Goal: Transaction & Acquisition: Purchase product/service

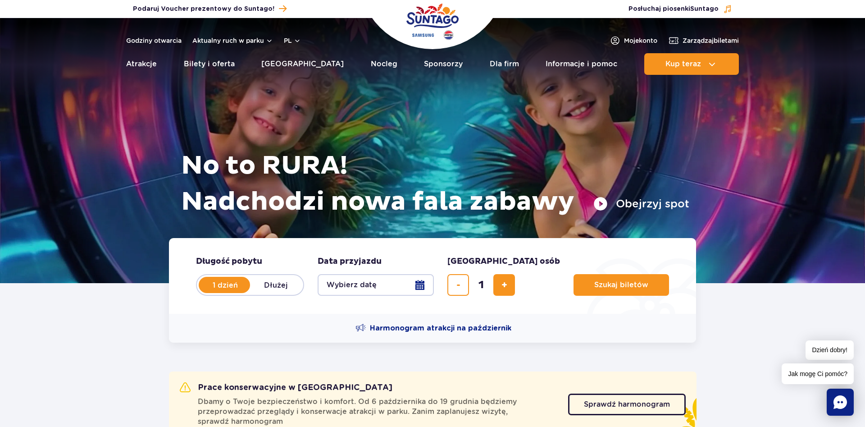
click at [424, 287] on button "Wybierz datę" at bounding box center [376, 285] width 116 height 22
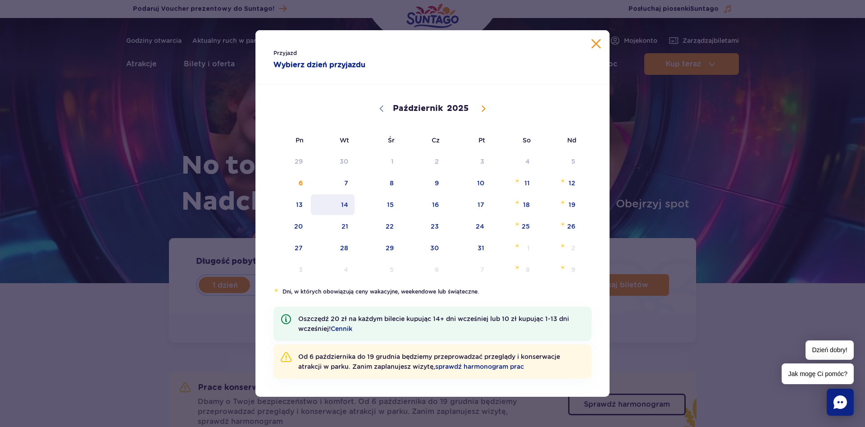
click at [345, 207] on span "14" at bounding box center [332, 204] width 45 height 21
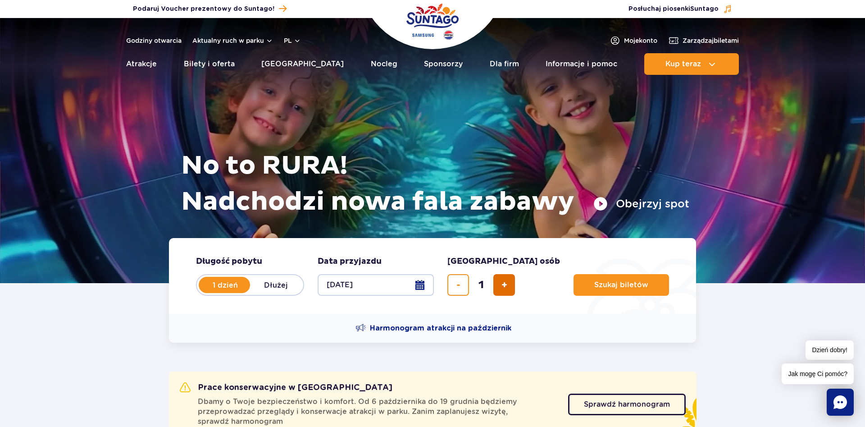
click at [504, 285] on span "dodaj bilet" at bounding box center [504, 285] width 6 height 0
type input "4"
click at [573, 286] on button "Szukaj biletów" at bounding box center [620, 285] width 95 height 22
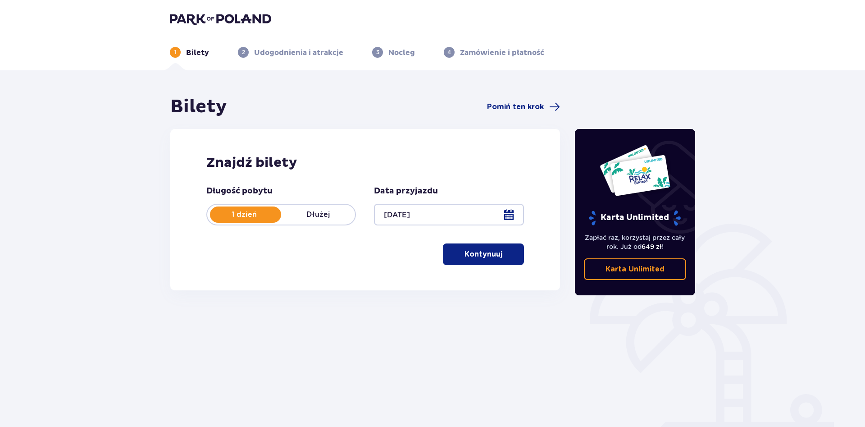
click at [485, 262] on button "Kontynuuj" at bounding box center [483, 254] width 81 height 22
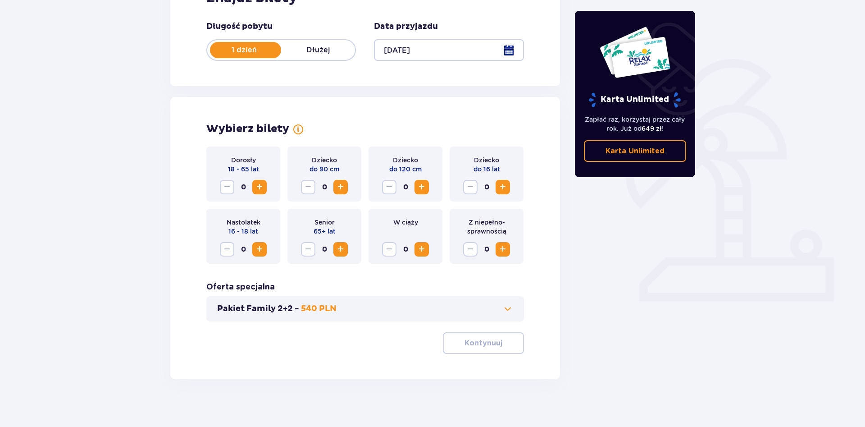
scroll to position [171, 0]
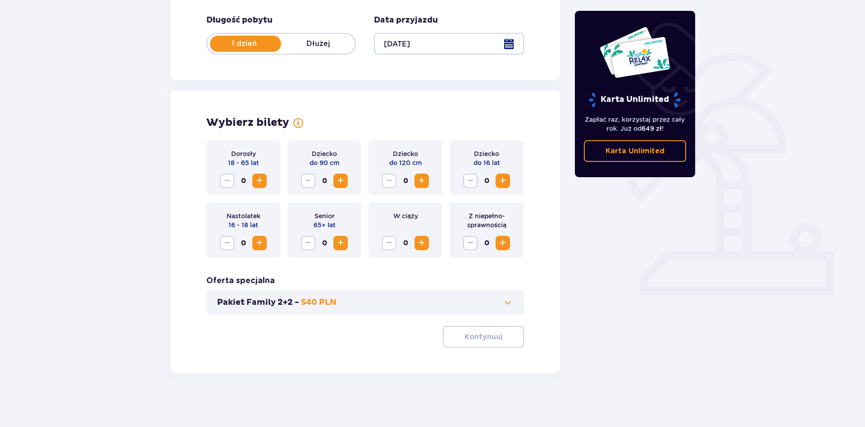
click at [500, 177] on span "Zwiększ" at bounding box center [502, 180] width 11 height 11
click at [255, 184] on span "Zwiększ" at bounding box center [259, 180] width 11 height 11
click at [490, 330] on button "Kontynuuj" at bounding box center [483, 337] width 81 height 22
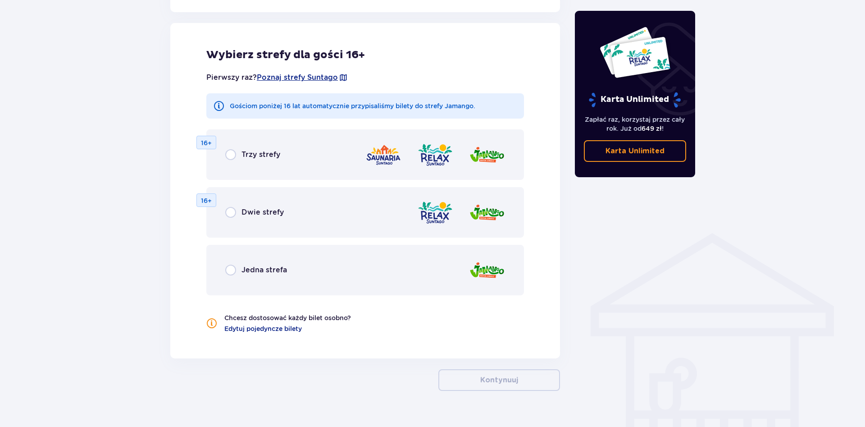
scroll to position [500, 0]
click at [233, 270] on input "radio" at bounding box center [230, 268] width 11 height 11
radio input "true"
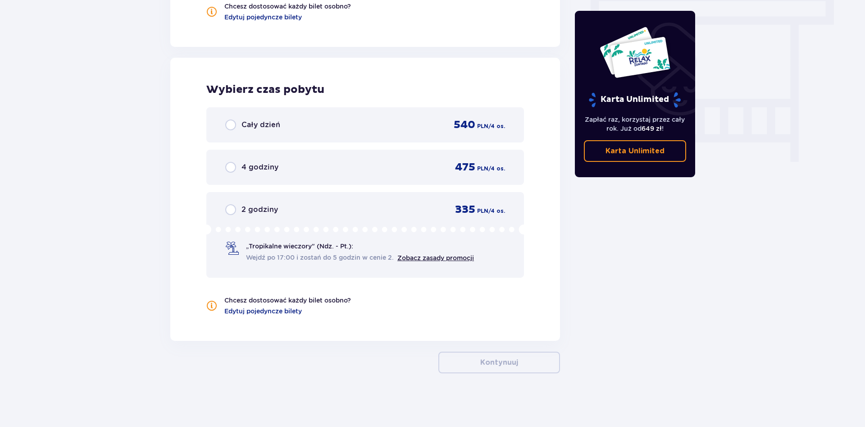
scroll to position [810, 0]
click at [228, 128] on input "radio" at bounding box center [230, 124] width 11 height 11
radio input "true"
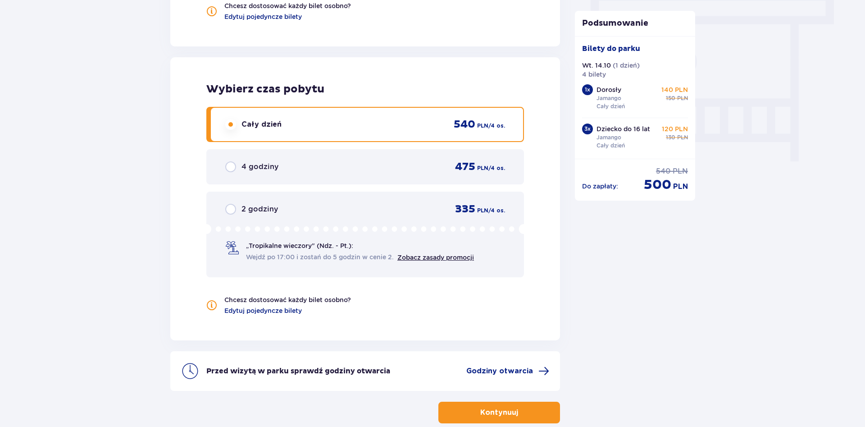
click at [494, 417] on p "Kontynuuj" at bounding box center [499, 412] width 38 height 10
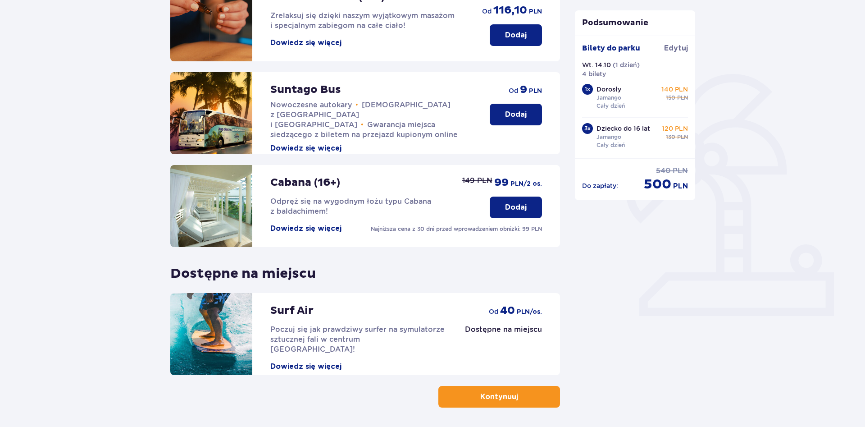
scroll to position [184, 0]
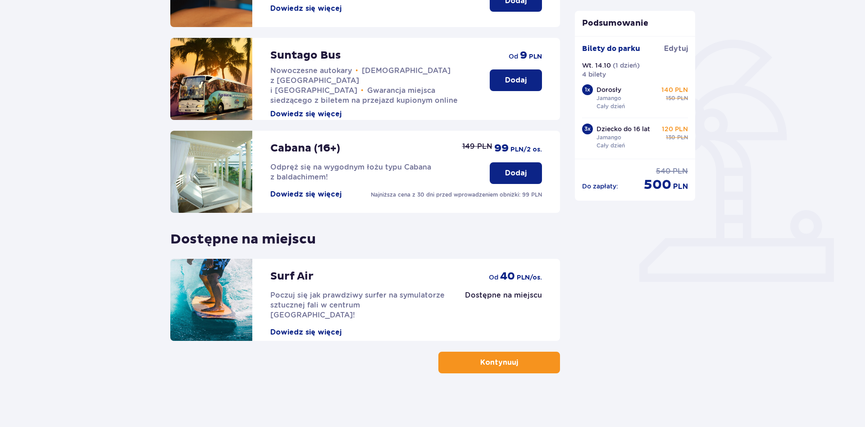
click at [484, 362] on p "Kontynuuj" at bounding box center [499, 362] width 38 height 10
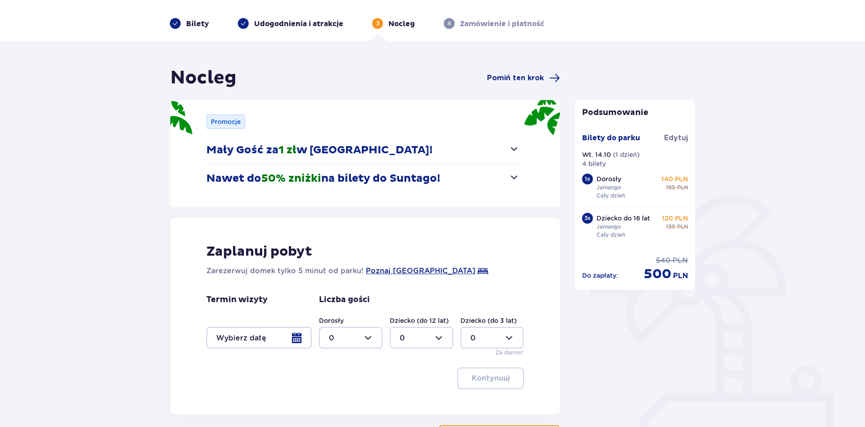
scroll to position [46, 0]
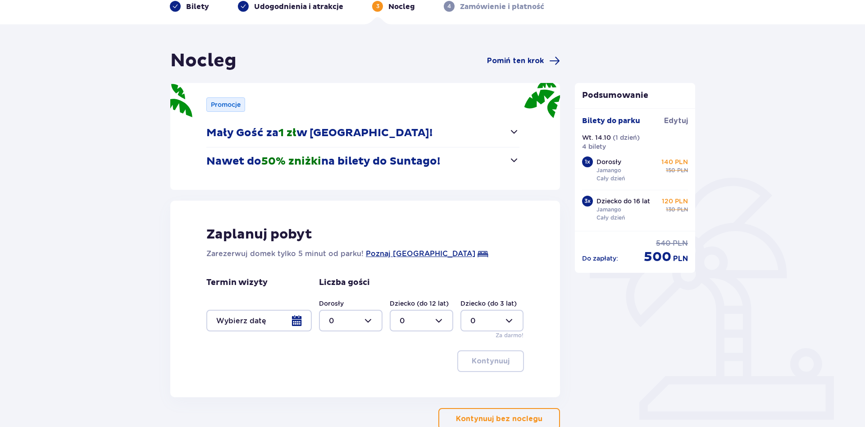
click at [299, 320] on div at bounding box center [258, 320] width 105 height 22
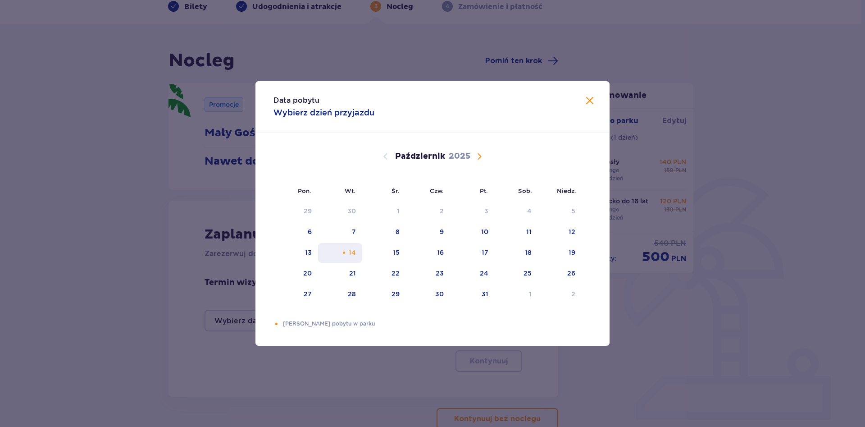
click at [355, 258] on div "14" at bounding box center [340, 253] width 45 height 20
click at [341, 369] on div "Data pobytu Wybierz dzień przyjazdu Pon. Wt. Śr. Czw. Pt. Sob. Niedz. Wrzesień …" at bounding box center [432, 213] width 865 height 427
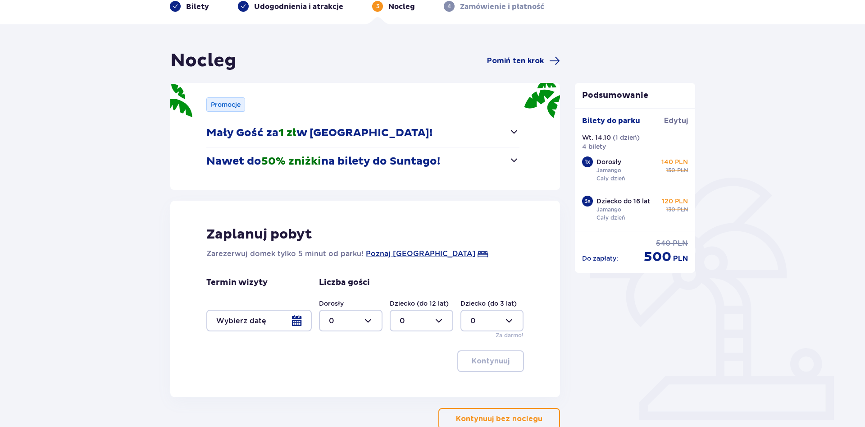
click at [371, 325] on div at bounding box center [351, 320] width 64 height 22
click at [339, 367] on div "1" at bounding box center [351, 367] width 44 height 10
type input "1"
click at [437, 323] on div at bounding box center [422, 320] width 64 height 22
click at [403, 369] on div "1" at bounding box center [422, 367] width 44 height 10
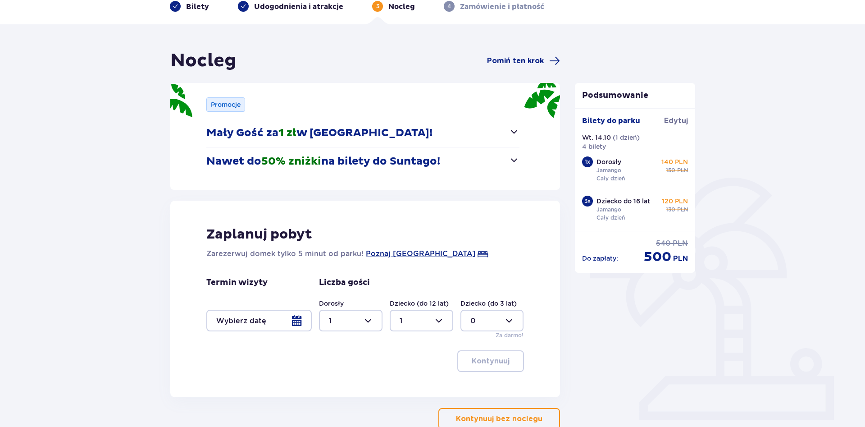
type input "1"
click at [509, 319] on div at bounding box center [492, 320] width 64 height 22
click at [363, 352] on div "Kontynuuj" at bounding box center [365, 361] width 318 height 22
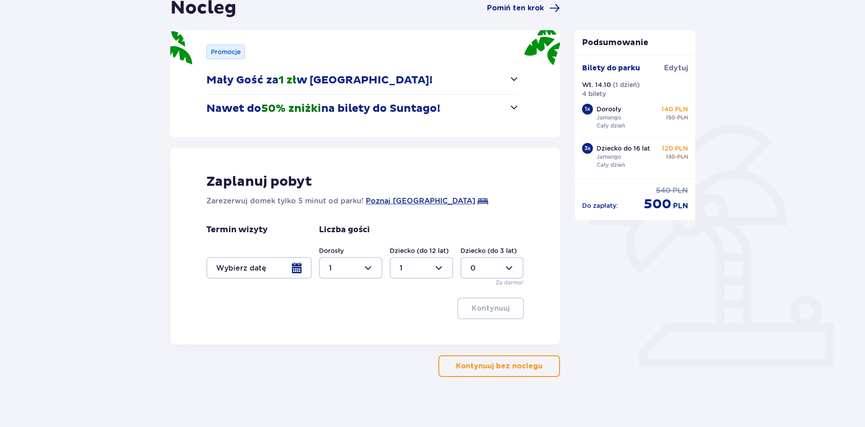
scroll to position [103, 0]
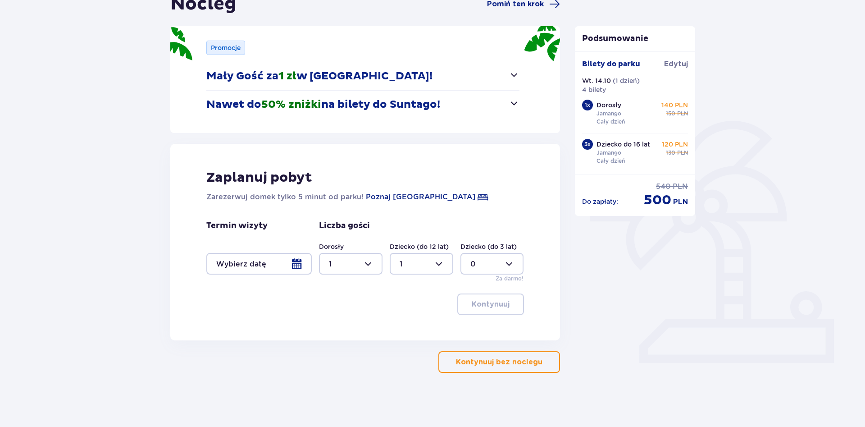
click at [510, 268] on div at bounding box center [492, 264] width 64 height 22
click at [477, 288] on div "0" at bounding box center [492, 291] width 44 height 10
click at [270, 261] on div at bounding box center [258, 264] width 105 height 22
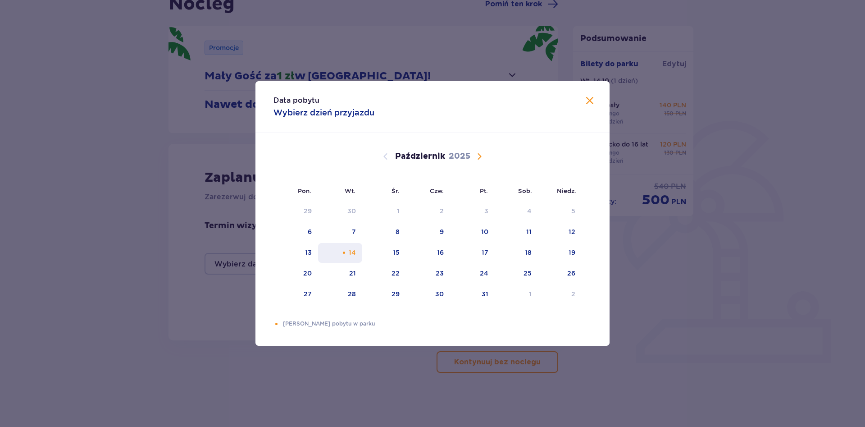
click at [341, 256] on div "14" at bounding box center [340, 253] width 45 height 20
click at [342, 252] on div "Pomarańczowa kropka" at bounding box center [344, 253] width 6 height 6
click at [309, 395] on div "Data pobytu Wybierz dzień przyjazdu Pon. Wt. Śr. Czw. Pt. Sob. Niedz. Wrzesień …" at bounding box center [432, 213] width 865 height 427
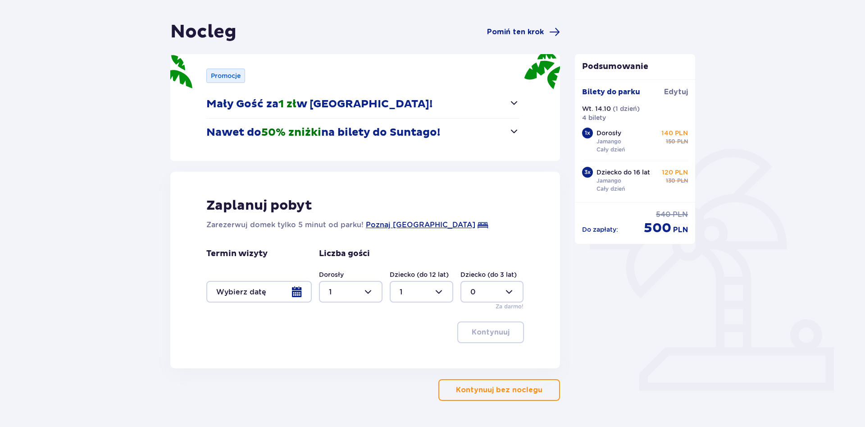
scroll to position [57, 0]
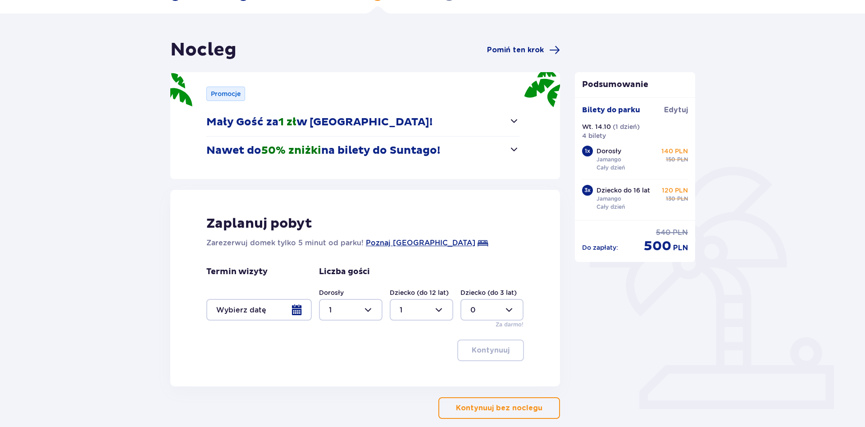
click at [495, 406] on p "Kontynuuj bez noclegu" at bounding box center [499, 408] width 86 height 10
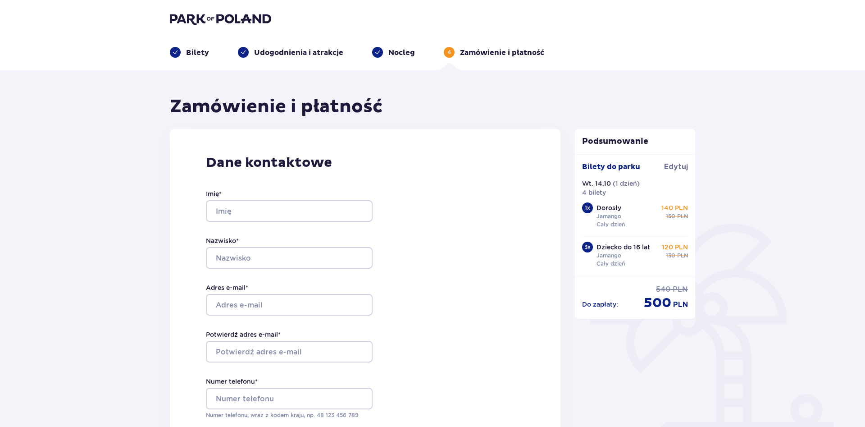
drag, startPoint x: 268, startPoint y: 225, endPoint x: 272, endPoint y: 219, distance: 7.1
click at [268, 225] on div "Imię * Nazwisko * Adres e-mail * Potwierdź adres e-mail * Numer telefonu * Nume…" at bounding box center [289, 304] width 167 height 266
click at [272, 219] on input "Imię *" at bounding box center [289, 211] width 167 height 22
type input "krzsztof"
click at [218, 261] on input "Nazwisko *" at bounding box center [289, 258] width 167 height 22
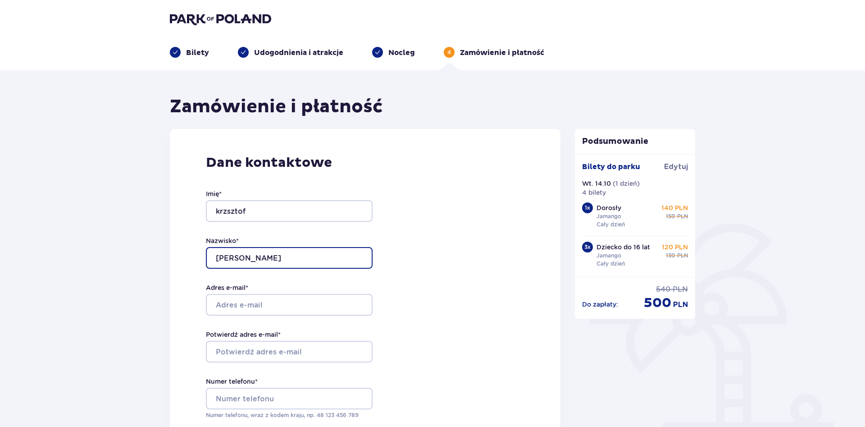
type input "borczyk"
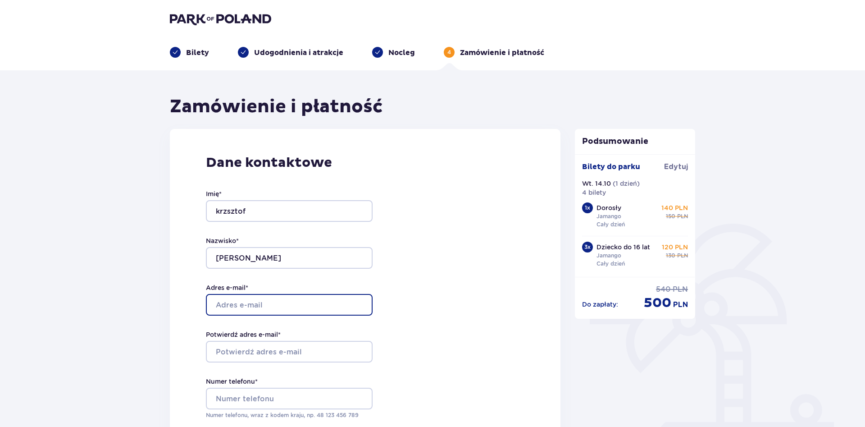
click at [234, 297] on input "Adres e-mail *" at bounding box center [289, 305] width 167 height 22
type input "[PERSON_NAME][EMAIL_ADDRESS][PERSON_NAME][DOMAIN_NAME]"
click at [241, 364] on div "Imię * krzsztof Nazwisko * borczyk Adres e-mail * krzysztof.borczyk@gmail.com P…" at bounding box center [289, 304] width 167 height 266
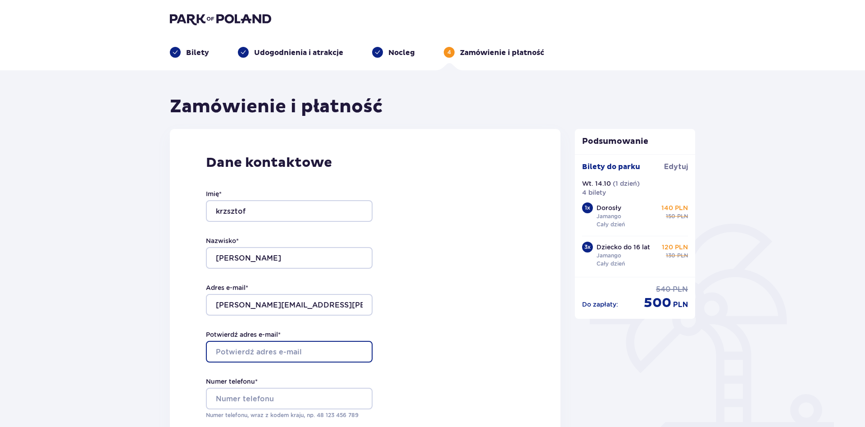
click at [250, 354] on input "Potwierdź adres e-mail *" at bounding box center [289, 352] width 167 height 22
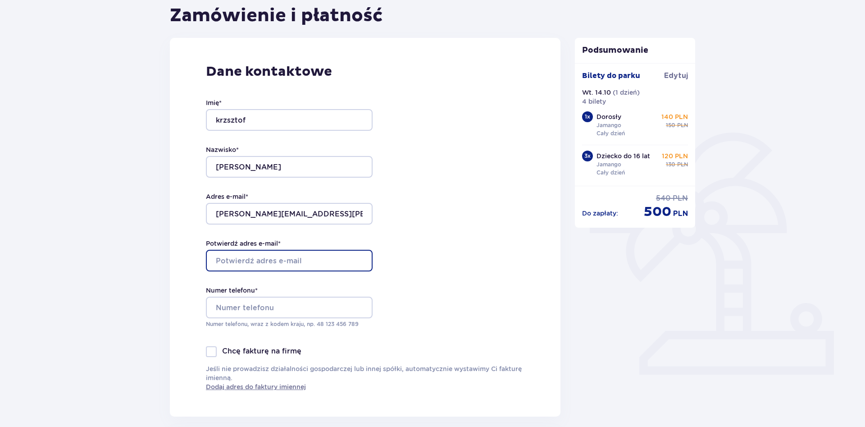
scroll to position [92, 0]
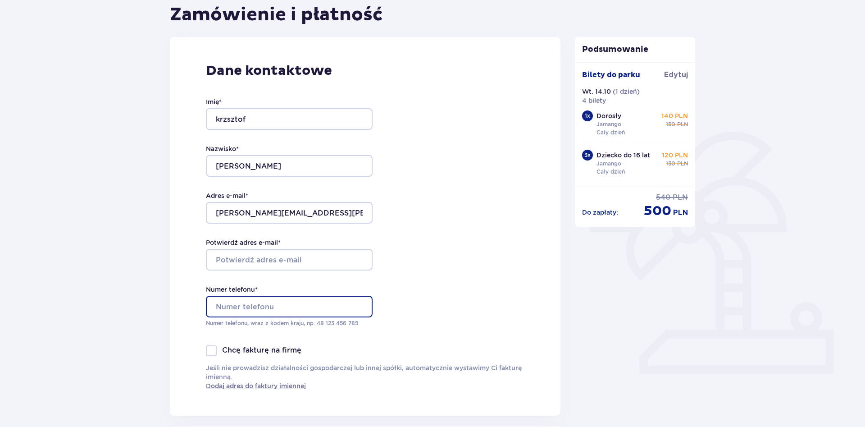
click at [250, 310] on input "Numer telefonu *" at bounding box center [289, 306] width 167 height 22
type input "502006503"
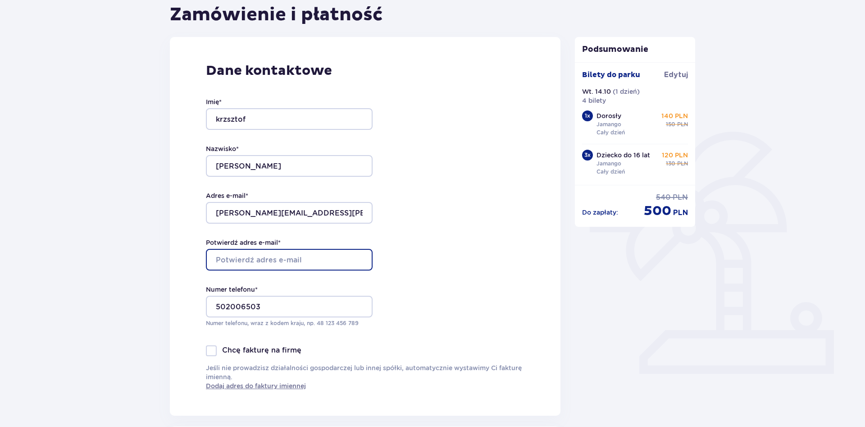
click at [284, 254] on input "Potwierdź adres e-mail *" at bounding box center [289, 260] width 167 height 22
click at [267, 264] on input "Potwierdź adres e-mail *" at bounding box center [289, 260] width 167 height 22
click at [492, 278] on div "Dane kontaktowe Imię * krzsztof Nazwisko * borczyk Adres e-mail * krzysztof.bor…" at bounding box center [365, 226] width 391 height 378
click at [282, 266] on input "Potwierdź adres e-mail *" at bounding box center [289, 260] width 167 height 22
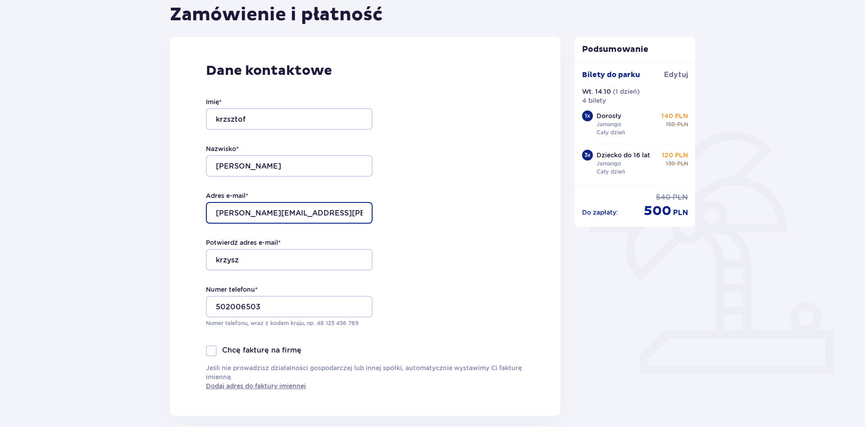
drag, startPoint x: 216, startPoint y: 210, endPoint x: 326, endPoint y: 219, distance: 110.3
click at [326, 219] on input "[PERSON_NAME][EMAIL_ADDRESS][PERSON_NAME][DOMAIN_NAME]" at bounding box center [289, 213] width 167 height 22
click at [323, 214] on input "[PERSON_NAME][EMAIL_ADDRESS][PERSON_NAME][DOMAIN_NAME]" at bounding box center [289, 213] width 167 height 22
click at [216, 215] on input "[PERSON_NAME][EMAIL_ADDRESS][PERSON_NAME][DOMAIN_NAME]" at bounding box center [289, 213] width 167 height 22
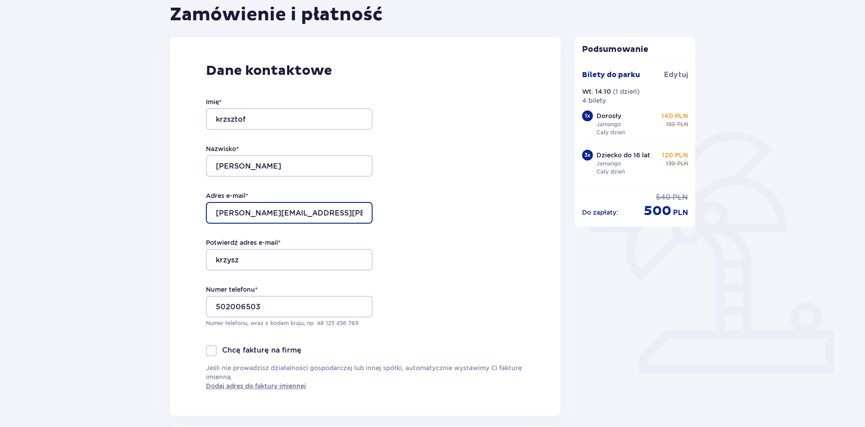
click at [216, 215] on input "[PERSON_NAME][EMAIL_ADDRESS][PERSON_NAME][DOMAIN_NAME]" at bounding box center [289, 213] width 167 height 22
drag, startPoint x: 216, startPoint y: 215, endPoint x: 225, endPoint y: 213, distance: 9.4
click at [225, 213] on input "[PERSON_NAME][EMAIL_ADDRESS][PERSON_NAME][DOMAIN_NAME]" at bounding box center [289, 213] width 167 height 22
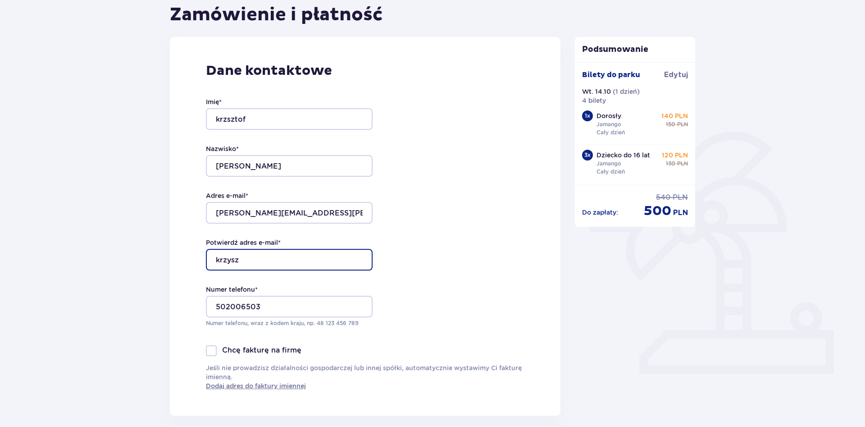
click at [266, 260] on input "krzysz" at bounding box center [289, 260] width 167 height 22
type input "[PERSON_NAME][EMAIL_ADDRESS][PERSON_NAME][DOMAIN_NAME]"
click at [216, 354] on div at bounding box center [211, 350] width 11 height 11
checkbox input "true"
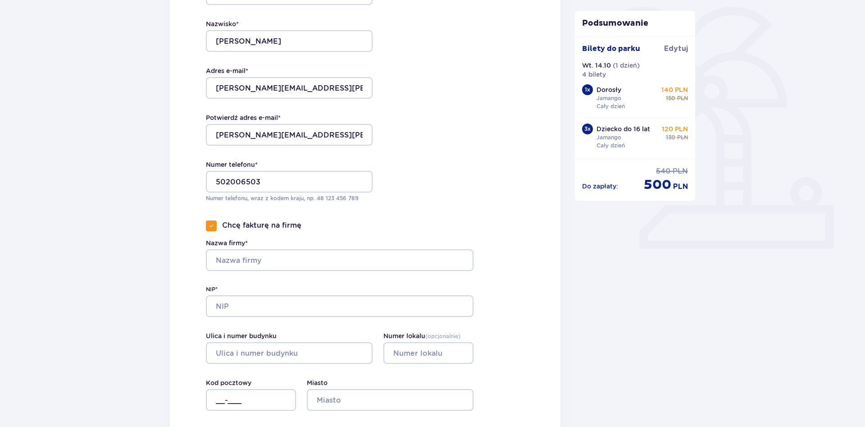
scroll to position [230, 0]
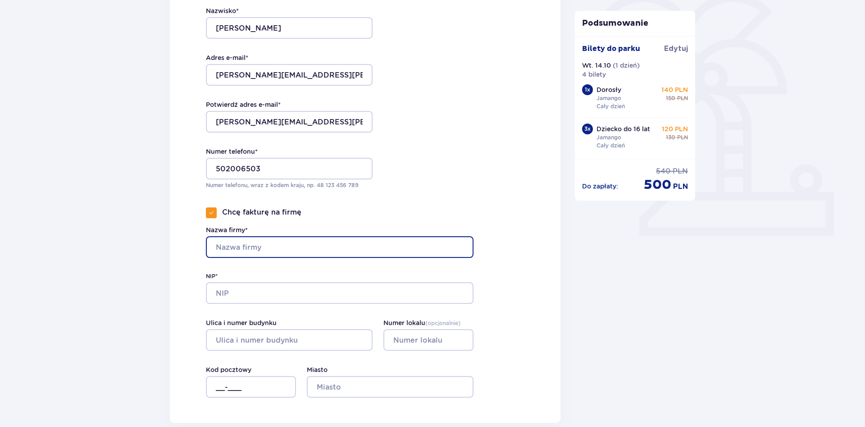
click at [282, 250] on input "Nazwa firmy*" at bounding box center [340, 247] width 268 height 22
type input "Usługi inżynierskie Krzysztof Borczyk"
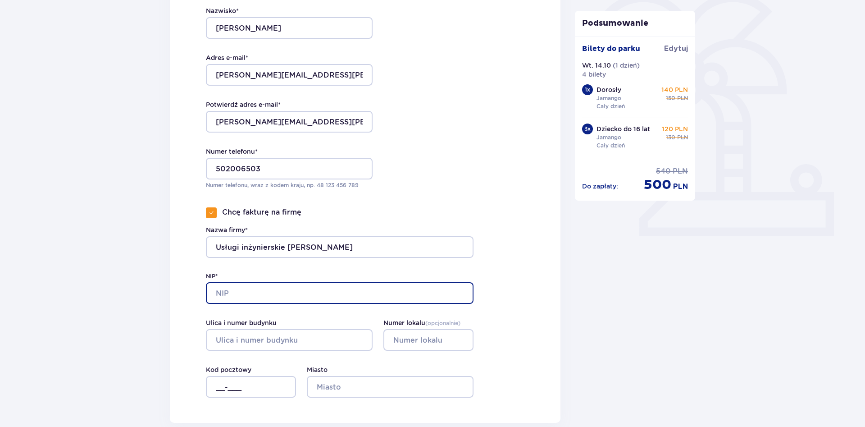
click at [230, 298] on input "NIP*" at bounding box center [340, 293] width 268 height 22
type input "7631942086"
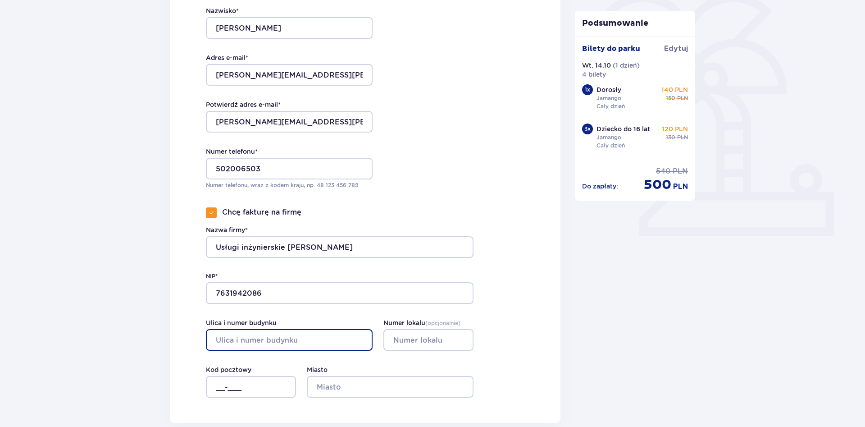
click at [284, 342] on input "Ulica i numer budynku" at bounding box center [289, 340] width 167 height 22
type input "Witosa 2"
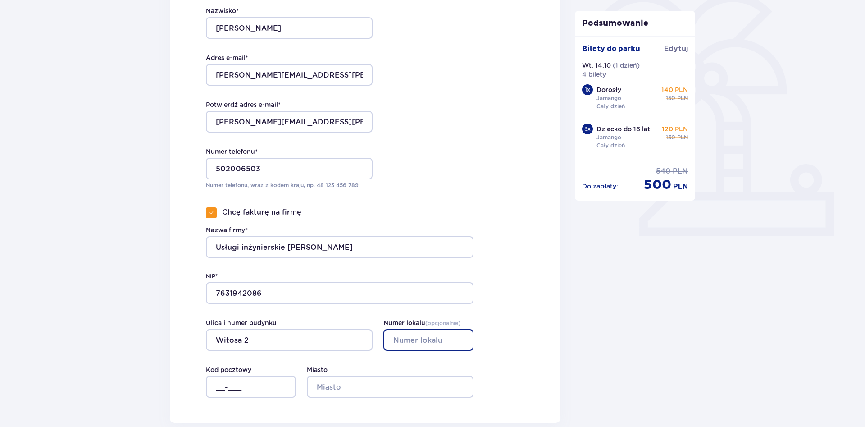
click at [409, 341] on input "Numer lokalu ( opcjonalnie )" at bounding box center [428, 340] width 90 height 22
type input "2"
click at [225, 384] on input "__-___" at bounding box center [251, 387] width 90 height 22
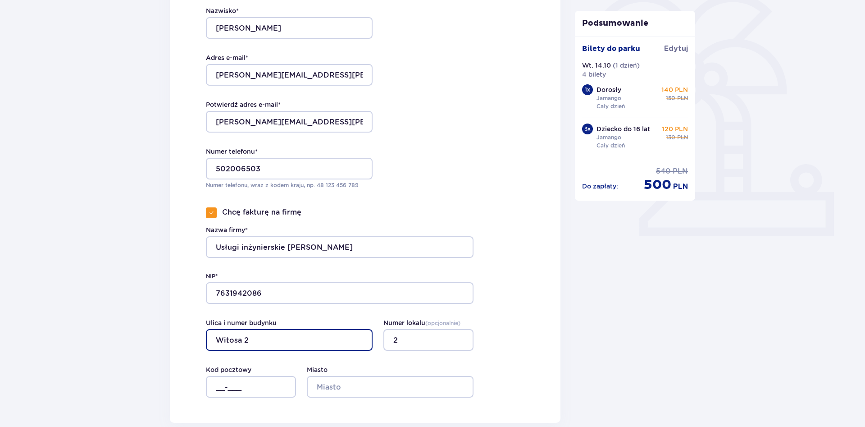
click at [262, 342] on input "Witosa 2" at bounding box center [289, 340] width 167 height 22
type input "Witosa"
click at [237, 385] on input "__-___" at bounding box center [251, 387] width 90 height 22
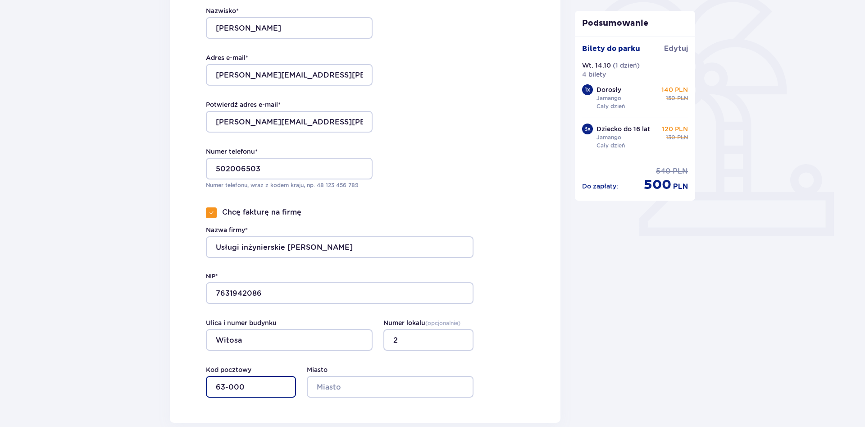
type input "63-000"
click at [388, 393] on input "Miasto" at bounding box center [390, 387] width 167 height 22
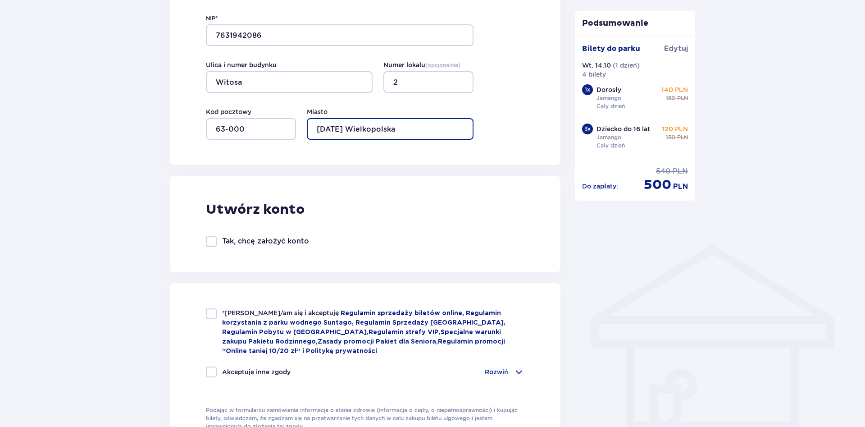
scroll to position [505, 0]
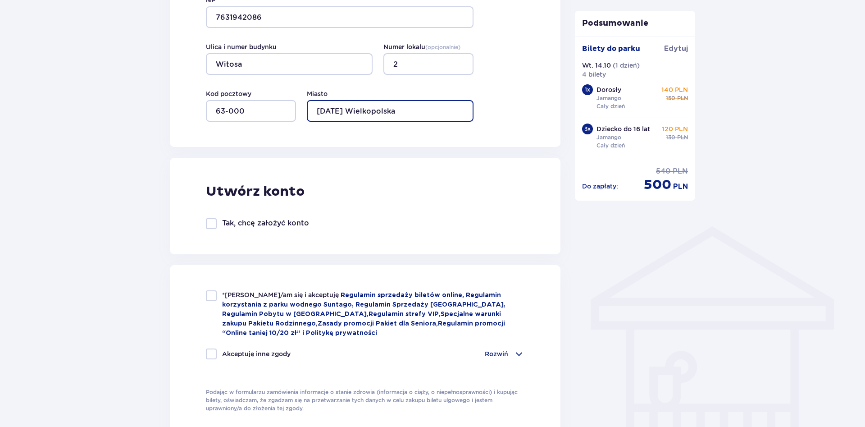
type input "Środa Wielkopolska"
click at [215, 295] on div at bounding box center [211, 295] width 11 height 11
checkbox input "true"
click at [214, 346] on div "*Zapoznałem/am się i akceptuję Regulamin sprzedaży biletów online, Regulamin ko…" at bounding box center [365, 330] width 318 height 80
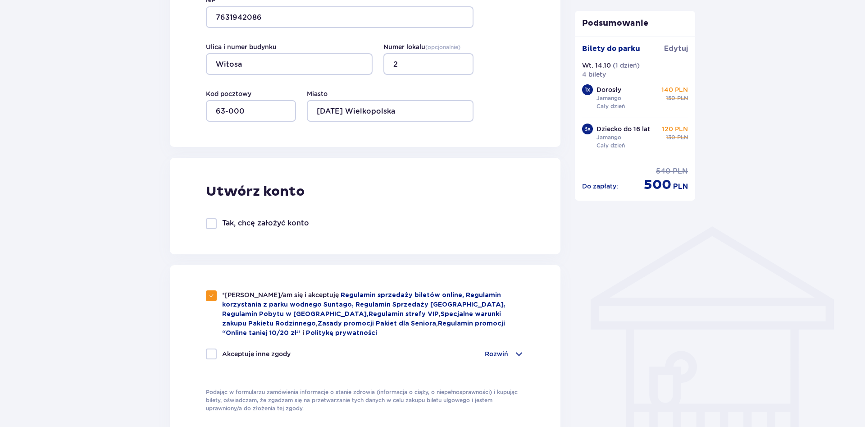
click at [213, 349] on div at bounding box center [211, 353] width 11 height 11
checkbox input "true"
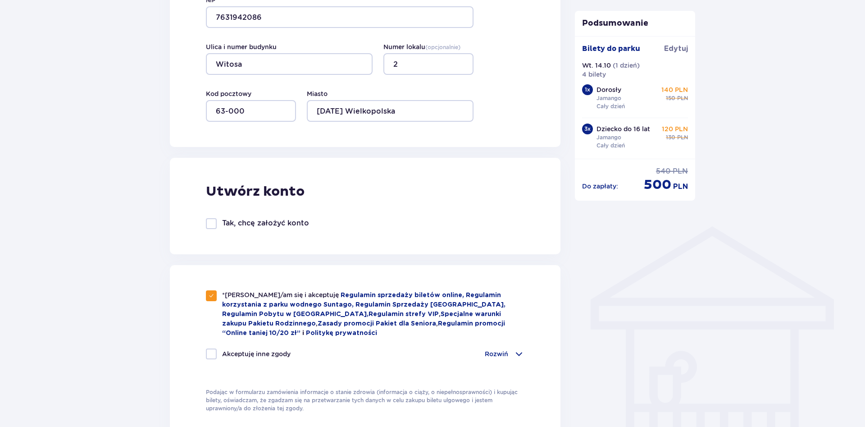
checkbox input "true"
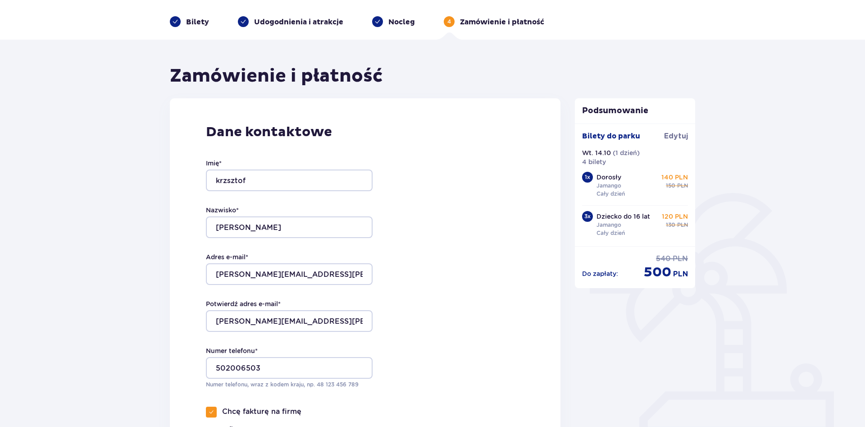
scroll to position [0, 0]
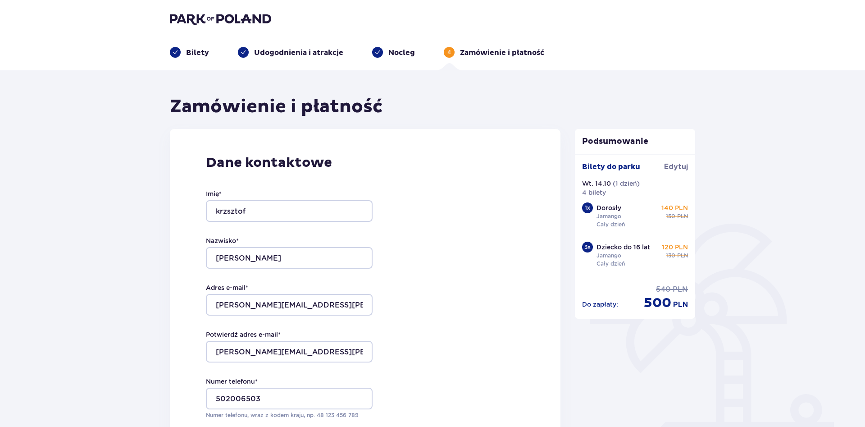
click at [199, 51] on p "Bilety" at bounding box center [197, 53] width 23 height 10
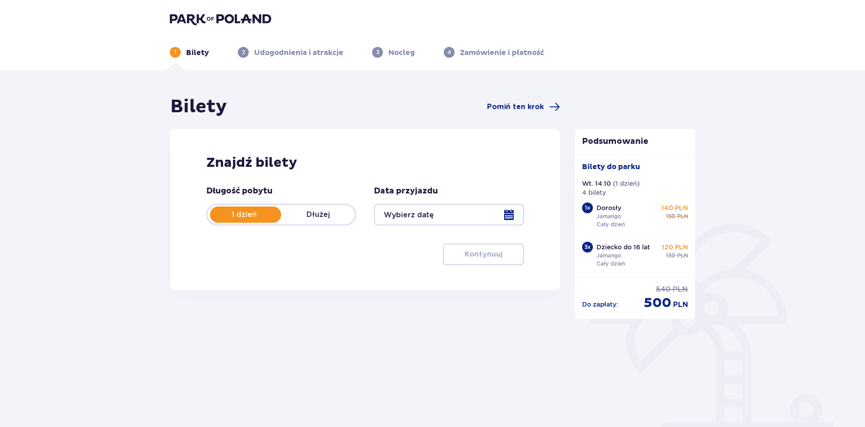
type input "14.10.25"
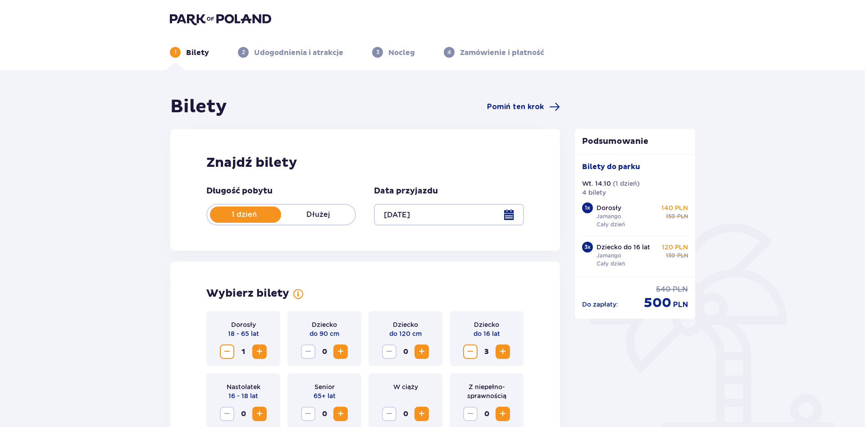
click at [455, 49] on div "4 Zamówienie i płatność" at bounding box center [494, 52] width 100 height 11
click at [467, 48] on p "Zamówienie i płatność" at bounding box center [502, 53] width 84 height 10
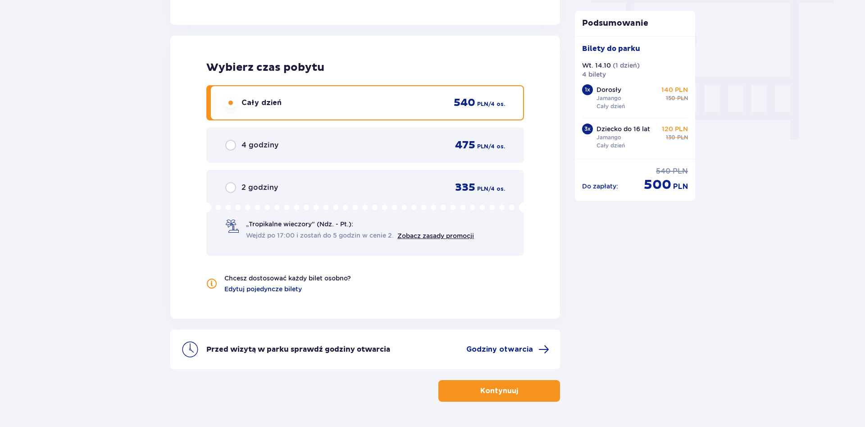
scroll to position [861, 0]
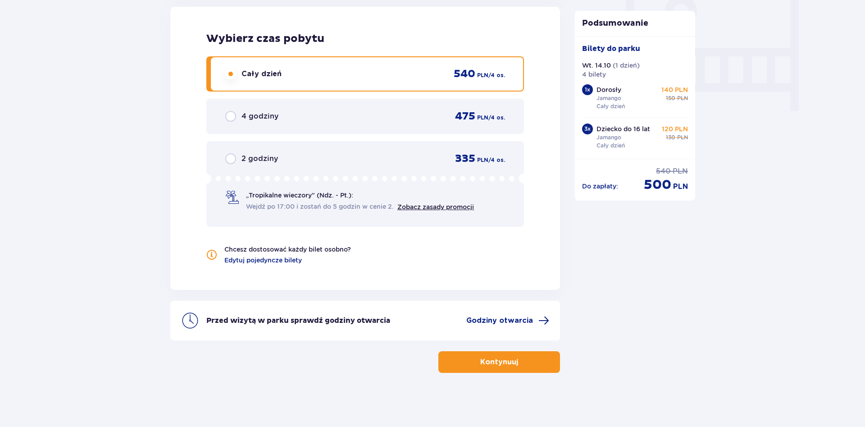
click at [503, 358] on p "Kontynuuj" at bounding box center [499, 362] width 38 height 10
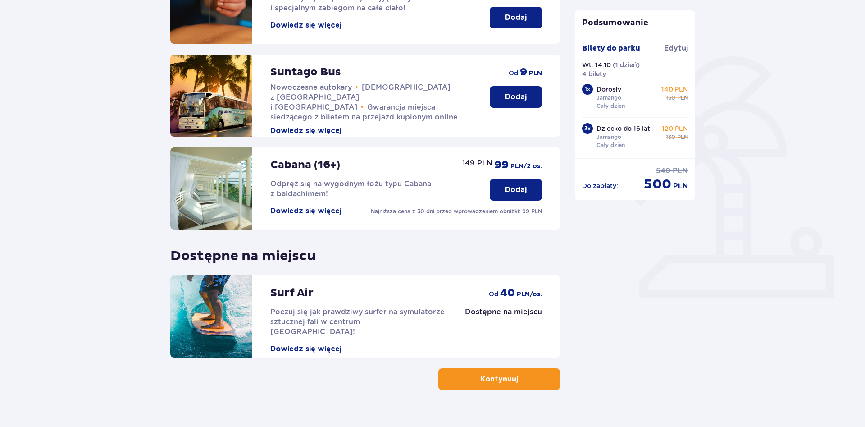
scroll to position [184, 0]
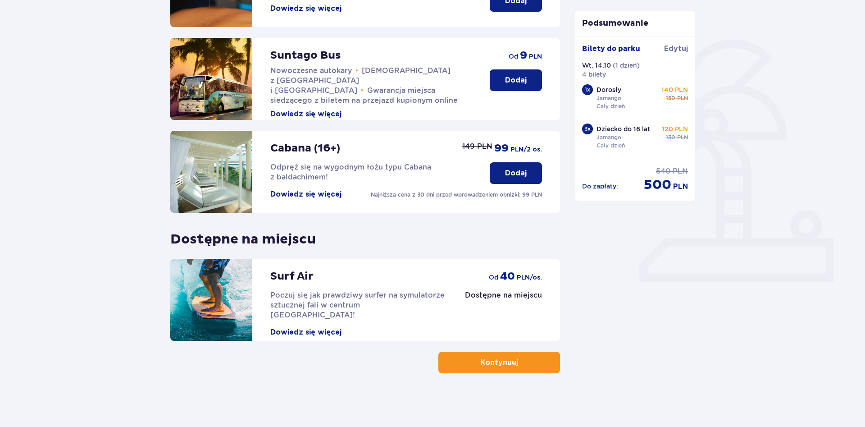
click at [523, 354] on button "Kontynuuj" at bounding box center [499, 362] width 122 height 22
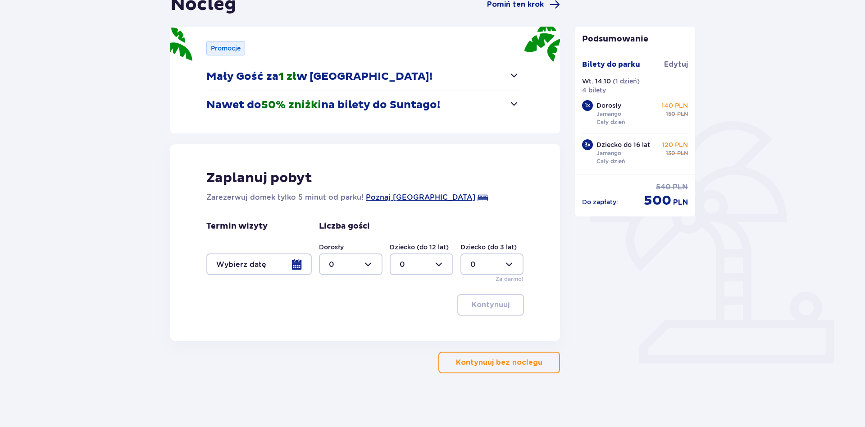
scroll to position [103, 0]
click at [512, 361] on p "Kontynuuj bez noclegu" at bounding box center [499, 362] width 86 height 10
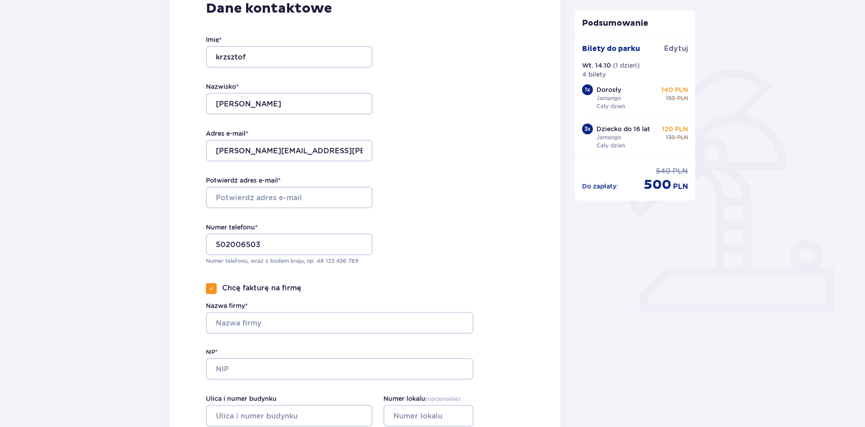
scroll to position [138, 0]
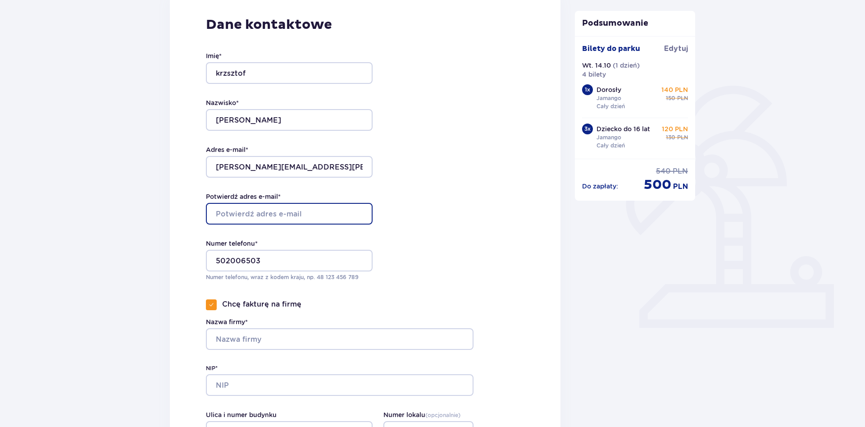
click at [288, 206] on input "Potwierdź adres e-mail *" at bounding box center [289, 214] width 167 height 22
type input "[PERSON_NAME][EMAIL_ADDRESS][PERSON_NAME][DOMAIN_NAME]"
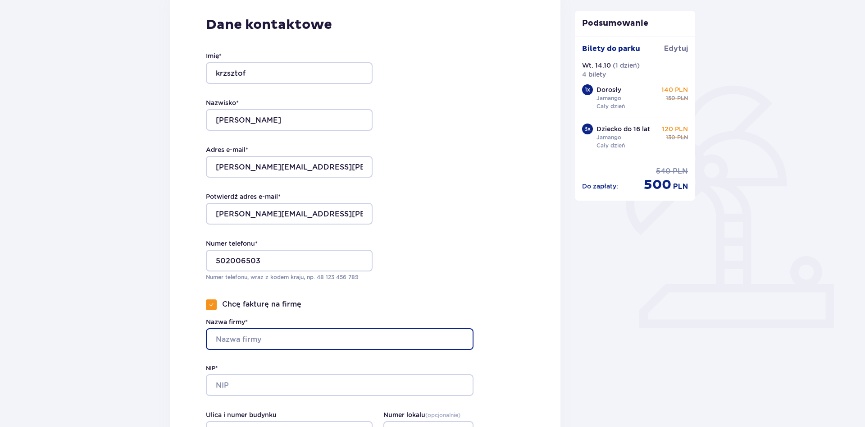
click at [282, 337] on input "Nazwa firmy*" at bounding box center [340, 339] width 268 height 22
type input "Usługi inżynierskie Krzysztof Borczk"
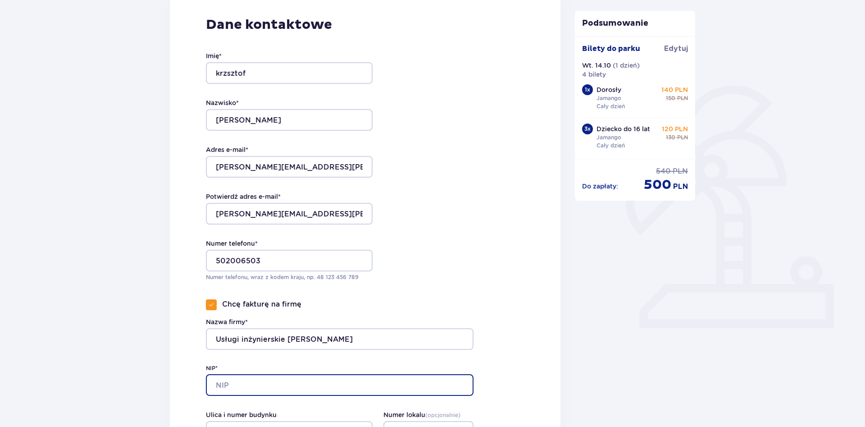
click at [299, 389] on input "NIP*" at bounding box center [340, 385] width 268 height 22
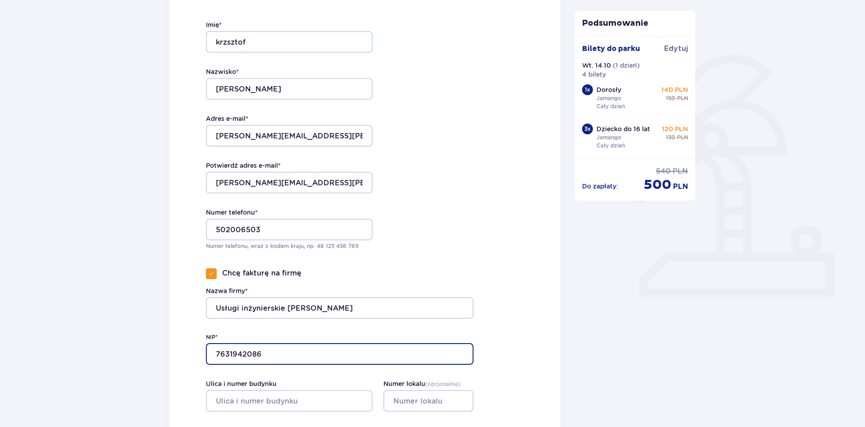
scroll to position [184, 0]
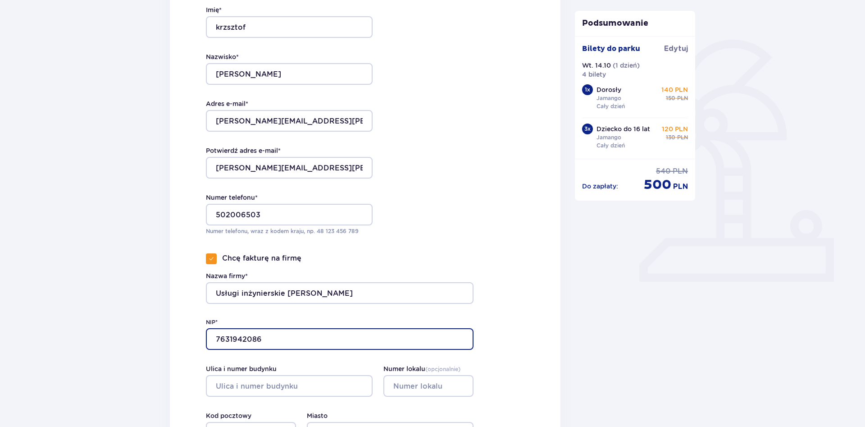
type input "7631942086"
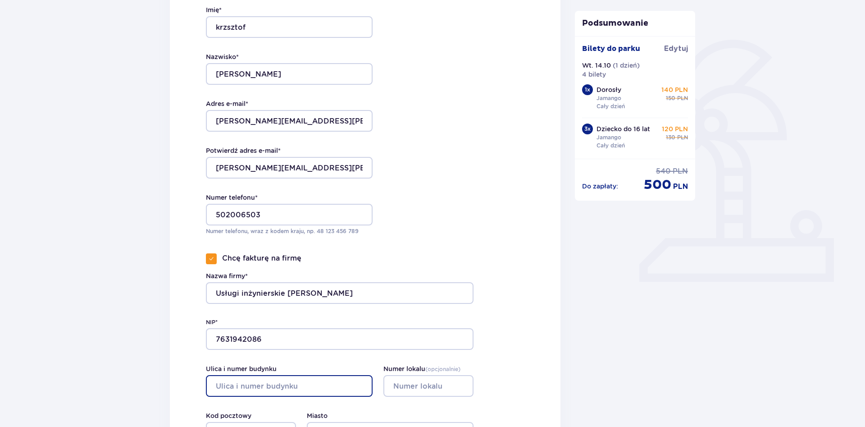
click at [238, 389] on input "Ulica i numer budynku" at bounding box center [289, 386] width 167 height 22
type input "Witosa"
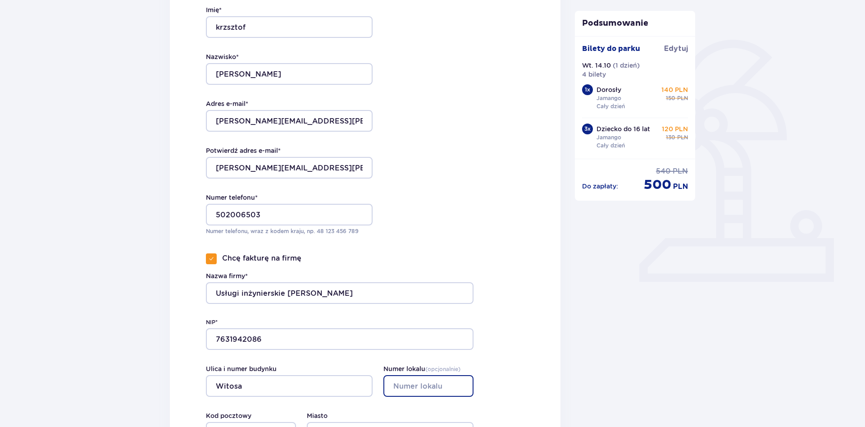
click at [407, 383] on input "Numer lokalu ( opcjonalnie )" at bounding box center [428, 386] width 90 height 22
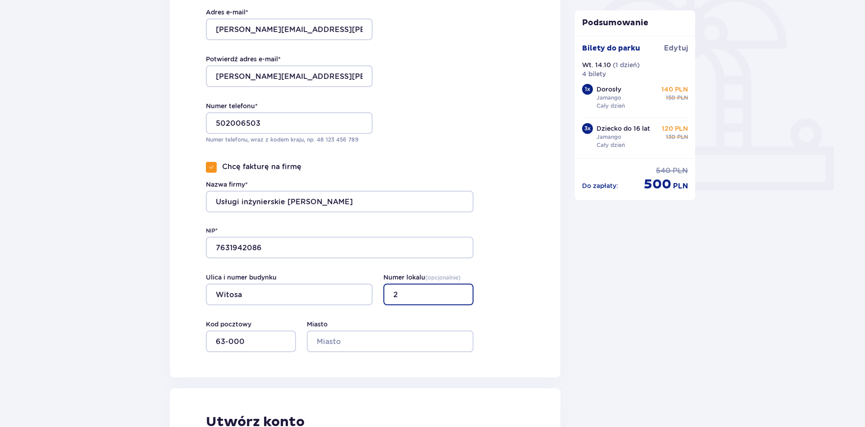
scroll to position [276, 0]
type input "2"
click at [316, 336] on input "Miasto" at bounding box center [390, 341] width 167 height 22
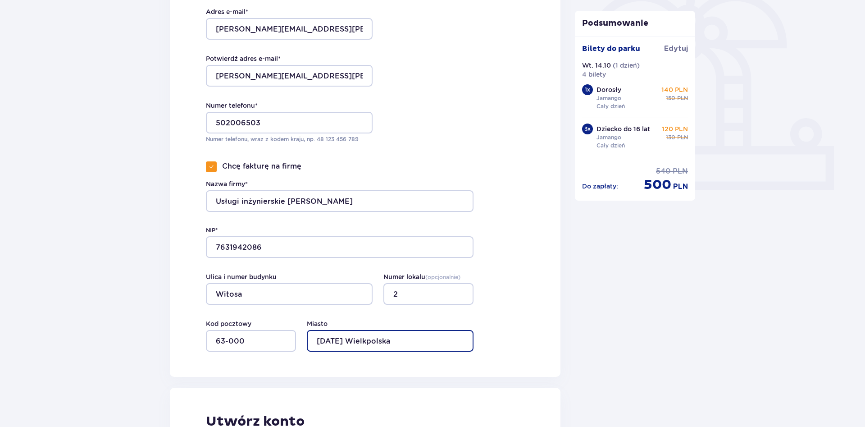
scroll to position [322, 0]
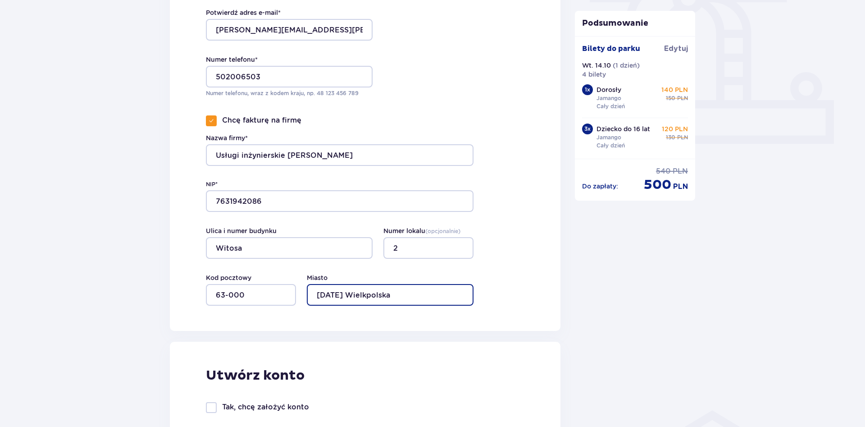
click at [372, 294] on input "Środa Wielkpolska" at bounding box center [390, 295] width 167 height 22
click at [369, 295] on input "Środa Wielkpolska" at bounding box center [390, 295] width 167 height 22
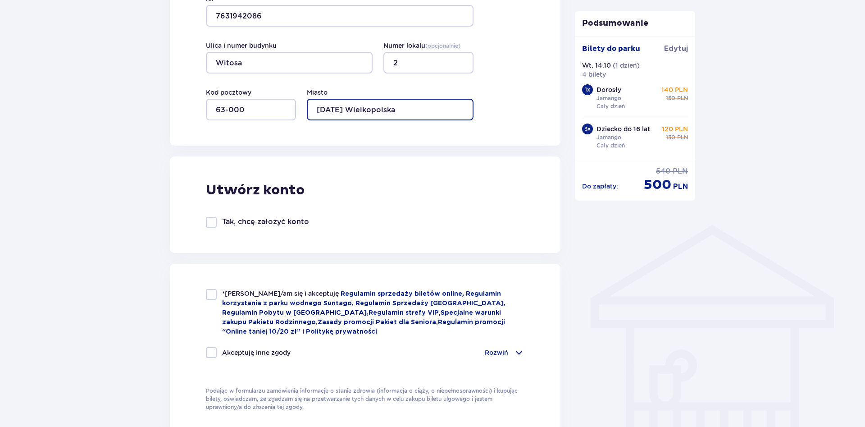
scroll to position [551, 0]
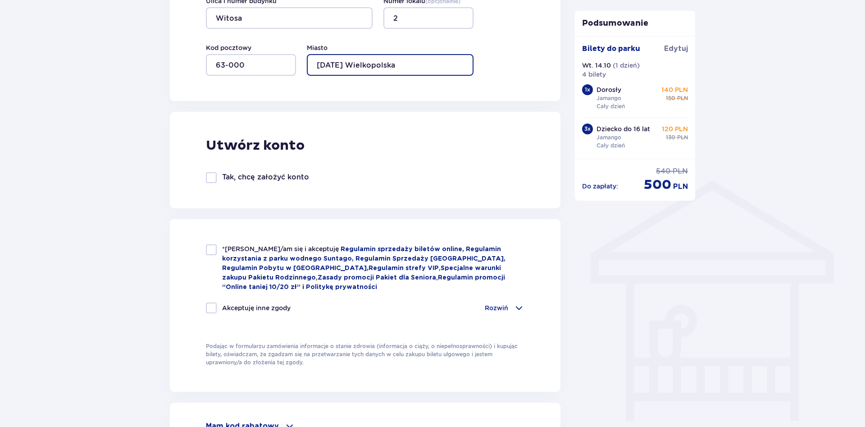
type input "Środa Wielkopolska"
click at [214, 253] on div at bounding box center [211, 249] width 11 height 11
checkbox input "true"
click at [210, 304] on div at bounding box center [211, 307] width 11 height 11
checkbox input "true"
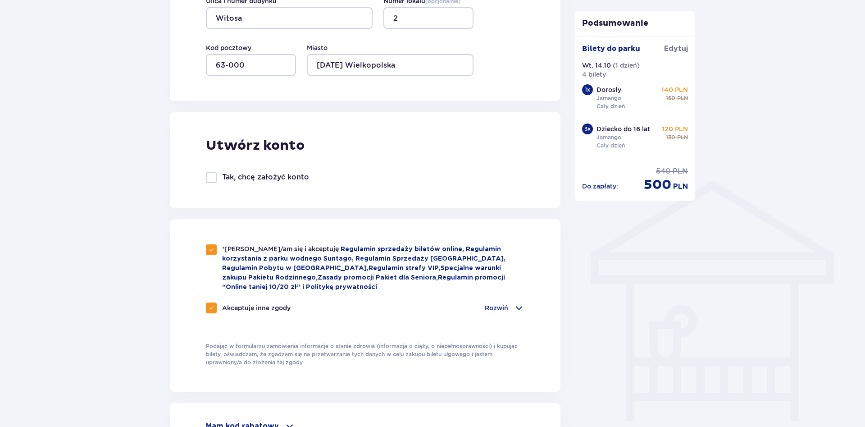
checkbox input "true"
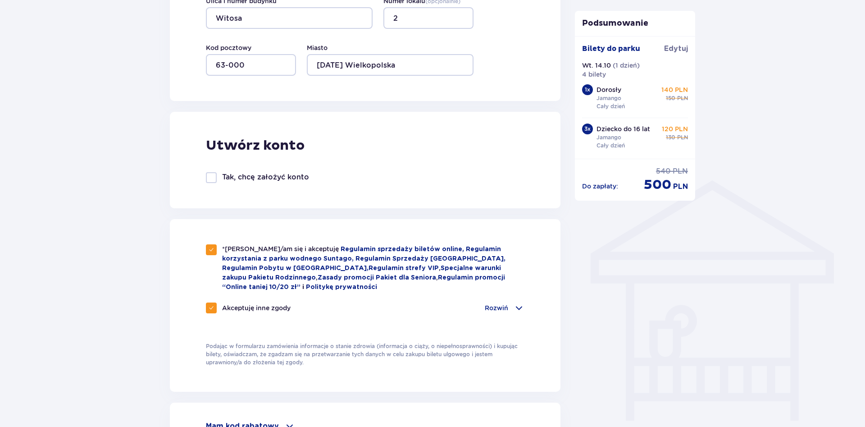
checkbox input "true"
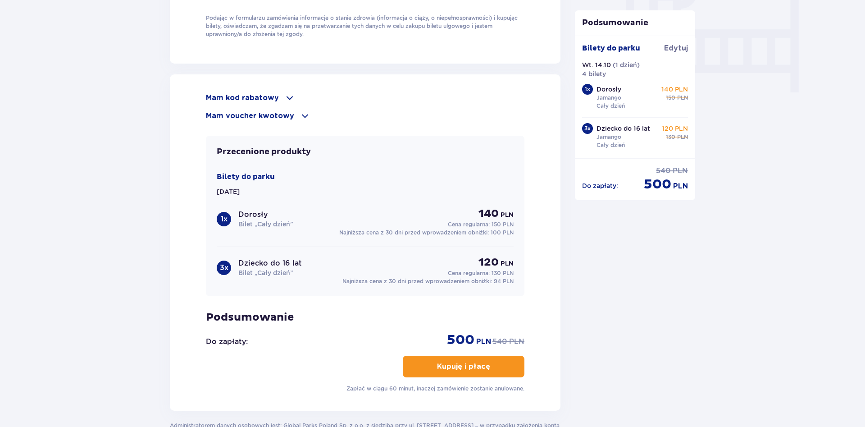
scroll to position [919, 0]
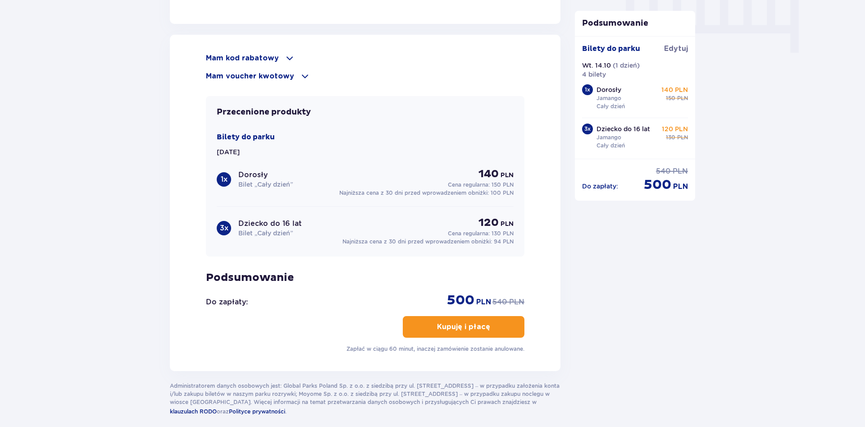
click at [482, 327] on button "Kupuję i płacę" at bounding box center [464, 327] width 122 height 22
